Goal: Task Accomplishment & Management: Complete application form

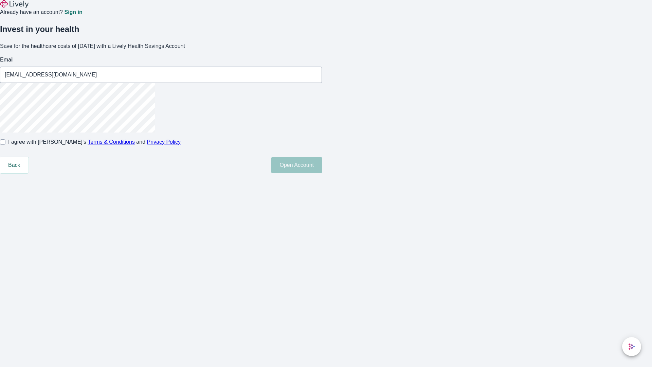
click at [5, 145] on input "I agree with Lively’s Terms & Conditions and Privacy Policy" at bounding box center [2, 141] width 5 height 5
checkbox input "true"
click at [322, 173] on button "Open Account" at bounding box center [296, 165] width 51 height 16
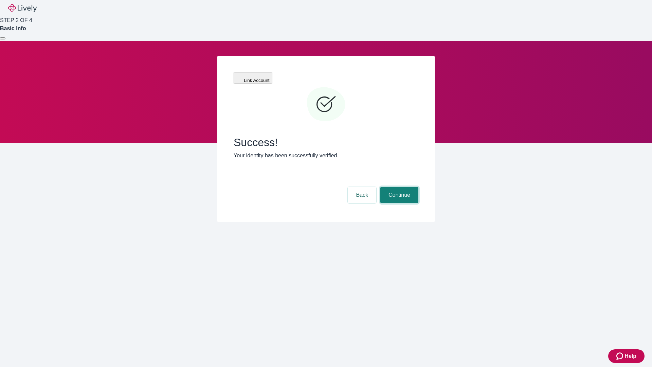
click at [398, 187] on button "Continue" at bounding box center [399, 195] width 38 height 16
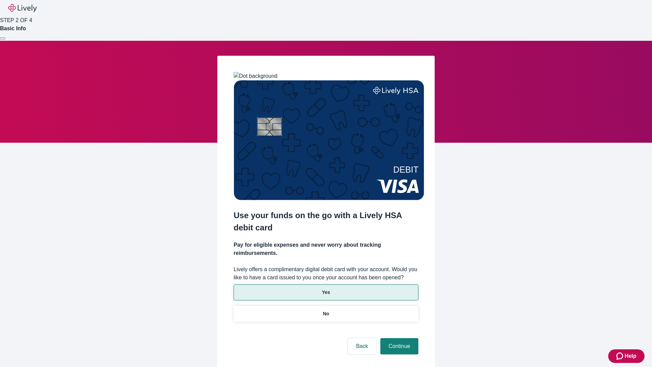
click at [326, 289] on p "Yes" at bounding box center [326, 292] width 8 height 7
click at [398, 338] on button "Continue" at bounding box center [399, 346] width 38 height 16
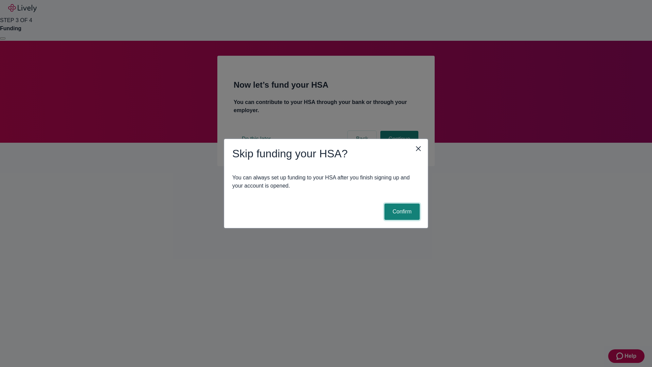
click at [401, 211] on button "Confirm" at bounding box center [401, 211] width 35 height 16
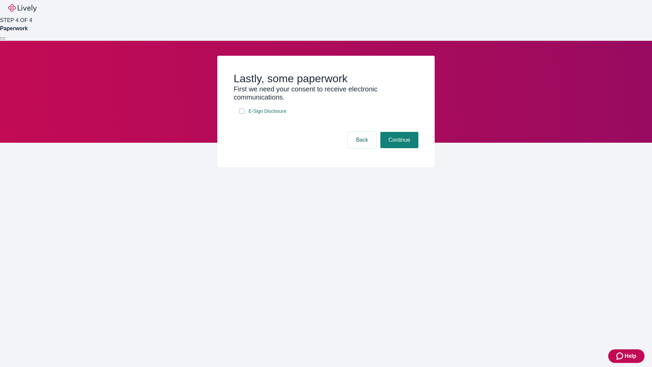
click at [242, 114] on input "E-Sign Disclosure" at bounding box center [241, 110] width 5 height 5
checkbox input "true"
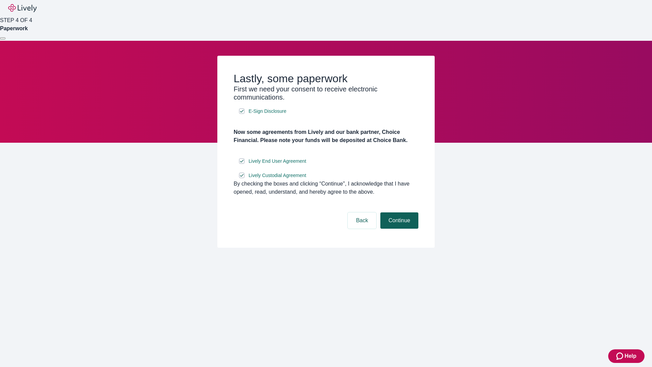
click at [398, 228] on button "Continue" at bounding box center [399, 220] width 38 height 16
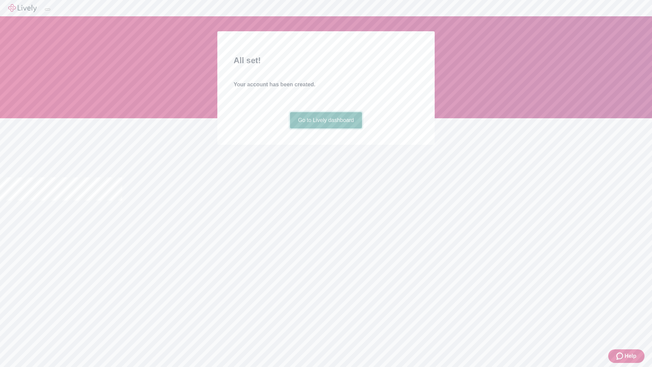
click at [326, 128] on link "Go to Lively dashboard" at bounding box center [326, 120] width 72 height 16
